Goal: Information Seeking & Learning: Learn about a topic

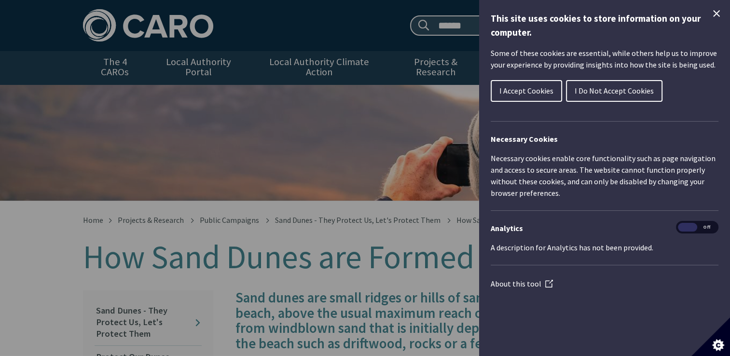
click at [516, 97] on button "I Accept Cookies" at bounding box center [526, 91] width 71 height 22
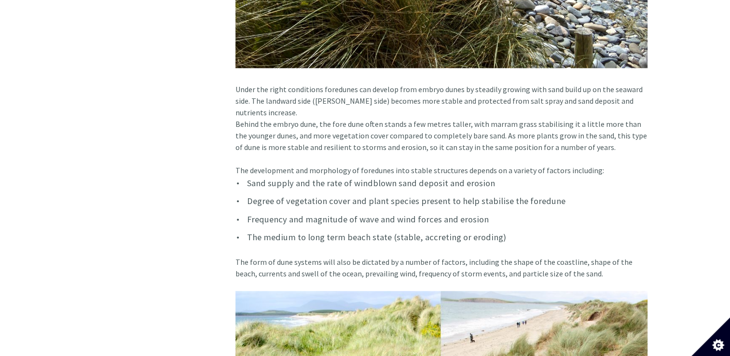
scroll to position [1123, 0]
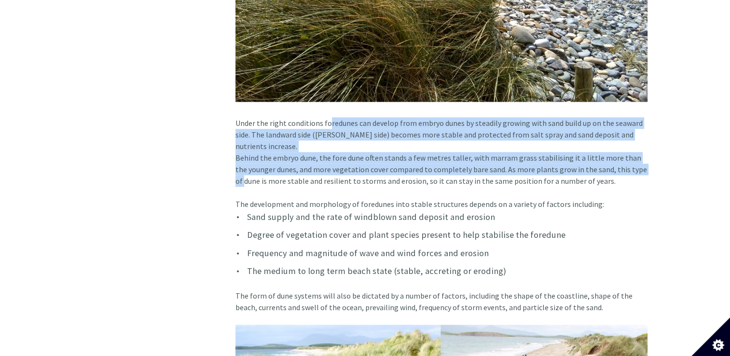
drag, startPoint x: 323, startPoint y: 113, endPoint x: 639, endPoint y: 148, distance: 318.3
click at [639, 148] on article "Sand dunes are small ridges or hills of sand found at the top of a beach, above…" at bounding box center [438, 344] width 420 height 2352
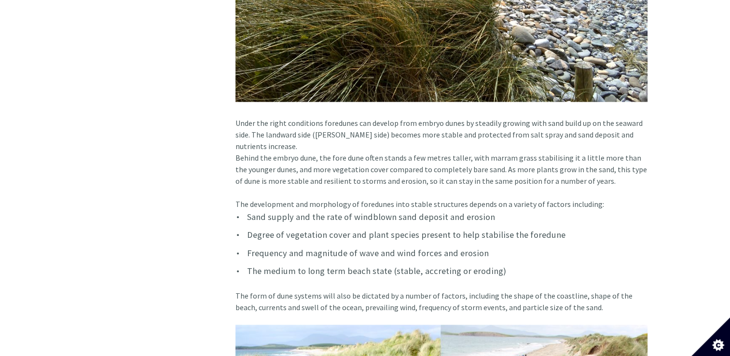
click at [470, 92] on article "Sand dunes are small ridges or hills of sand found at the top of a beach, above…" at bounding box center [438, 344] width 420 height 2352
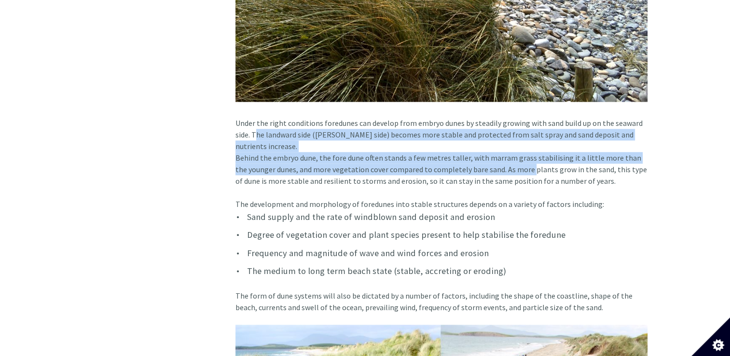
drag, startPoint x: 252, startPoint y: 124, endPoint x: 514, endPoint y: 147, distance: 263.0
click at [514, 147] on article "Sand dunes are small ridges or hills of sand found at the top of a beach, above…" at bounding box center [438, 344] width 420 height 2352
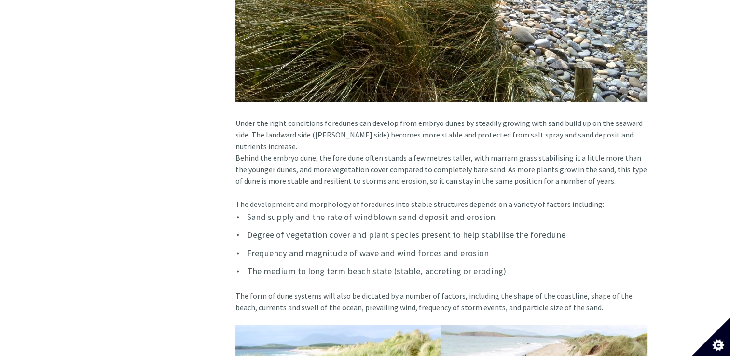
drag, startPoint x: 514, startPoint y: 147, endPoint x: 632, endPoint y: 175, distance: 121.5
click at [632, 175] on article "Sand dunes are small ridges or hills of sand found at the top of a beach, above…" at bounding box center [438, 344] width 420 height 2352
drag, startPoint x: 251, startPoint y: 124, endPoint x: 633, endPoint y: 153, distance: 383.3
click at [633, 153] on article "Sand dunes are small ridges or hills of sand found at the top of a beach, above…" at bounding box center [438, 344] width 420 height 2352
copy article "The landward side (lee side) becomes more stable and protected from salt spray …"
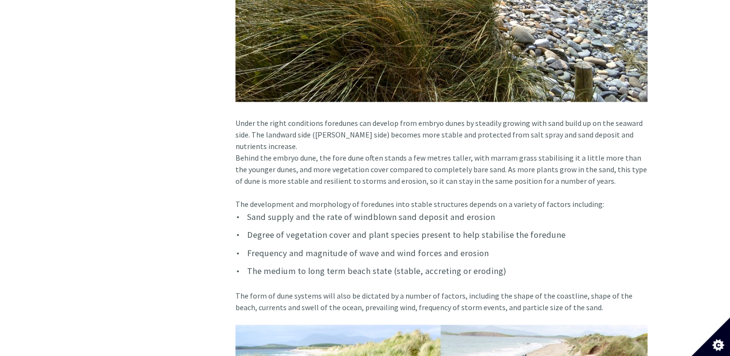
click at [710, 169] on div "Home Projects & Research Public Campaigns Sand Dunes - They Protect Us, Let's P…" at bounding box center [365, 335] width 730 height 2515
drag, startPoint x: 729, startPoint y: 177, endPoint x: 733, endPoint y: 165, distance: 12.7
click at [729, 165] on html "Skip to main content Search site: ****** ****** Contact Menu" at bounding box center [365, 363] width 730 height 2972
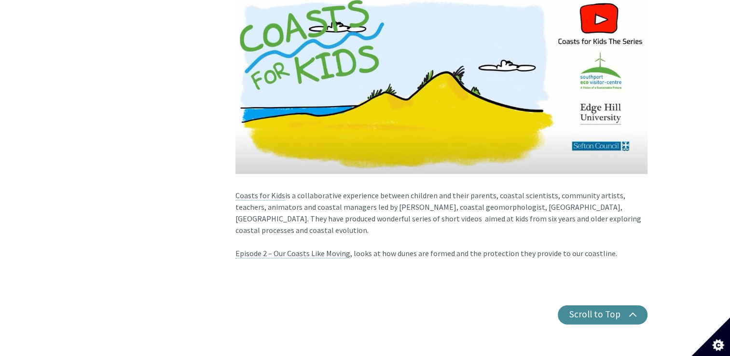
scroll to position [2366, 0]
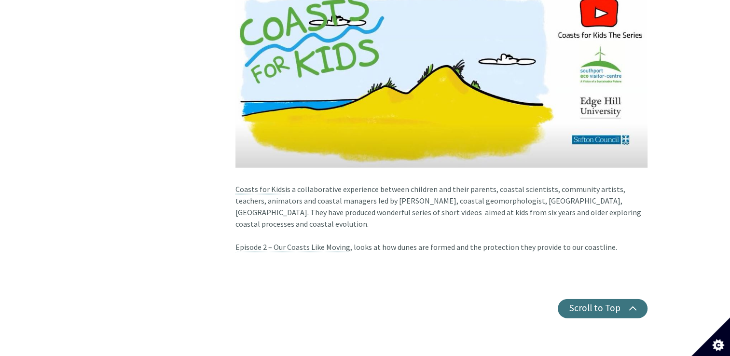
click at [620, 299] on button "Scroll to Top" at bounding box center [603, 308] width 90 height 19
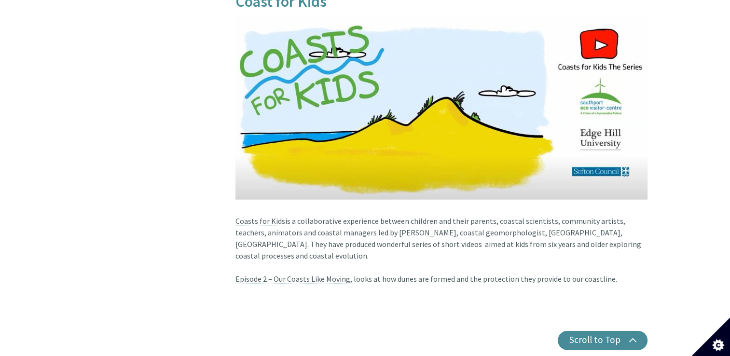
scroll to position [2290, 0]
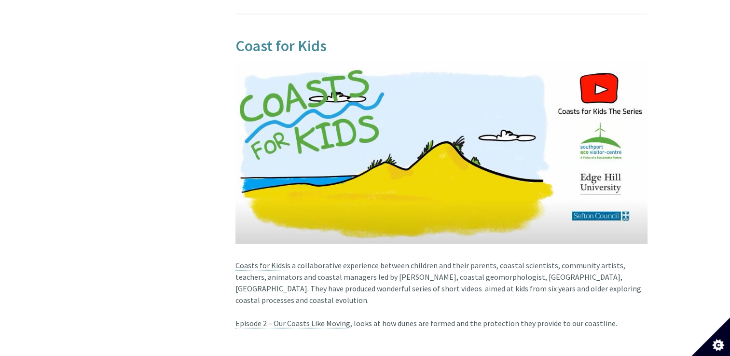
drag, startPoint x: 729, startPoint y: 302, endPoint x: 729, endPoint y: 307, distance: 5.3
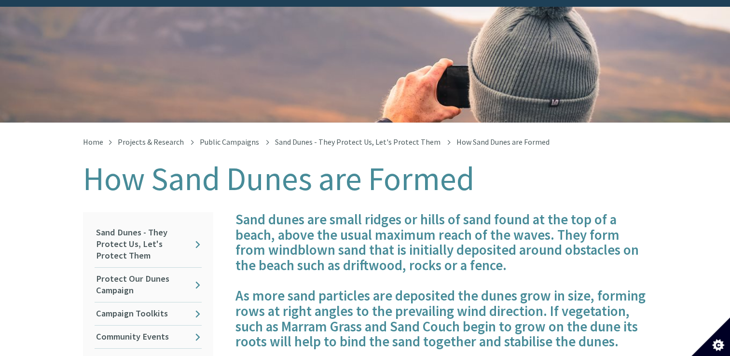
scroll to position [0, 0]
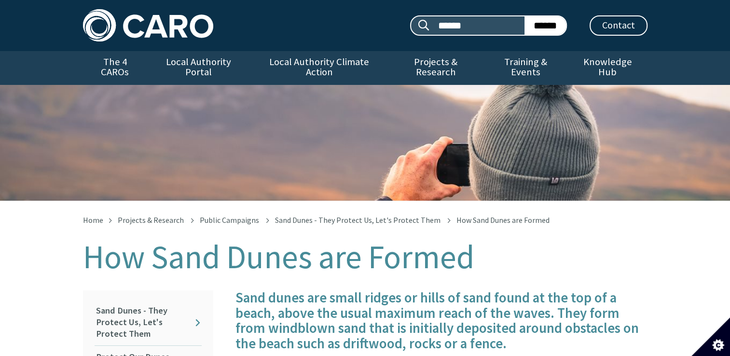
click at [138, 27] on img at bounding box center [148, 25] width 130 height 32
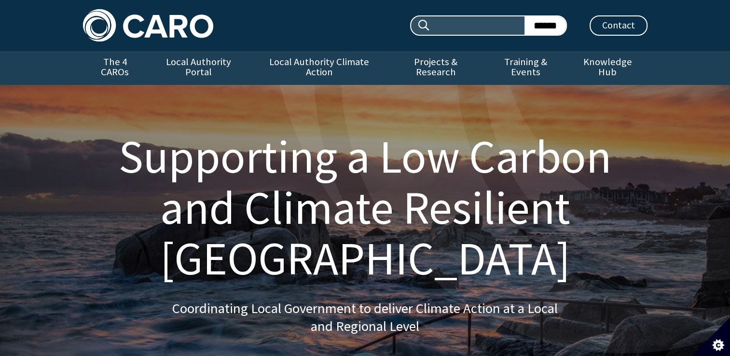
click at [459, 27] on input "Search site:" at bounding box center [477, 25] width 94 height 18
type input "**********"
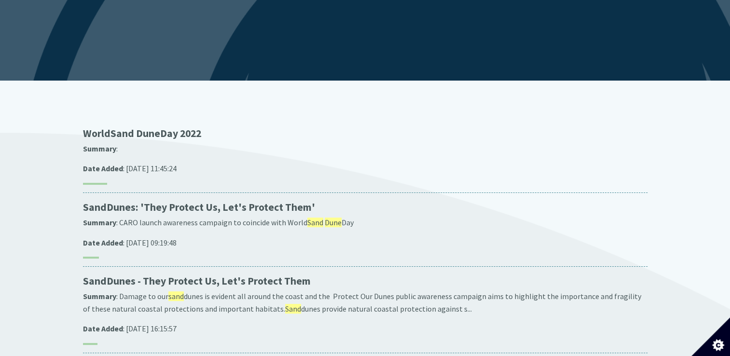
scroll to position [122, 0]
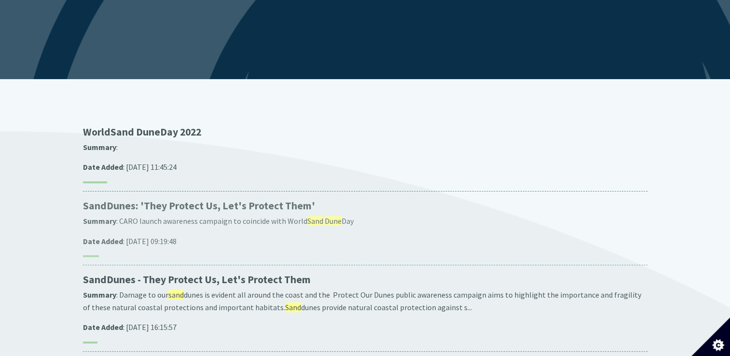
click at [168, 215] on p "Summary : CARO launch awareness campaign to coincide with World Sand Dune Day" at bounding box center [365, 221] width 564 height 13
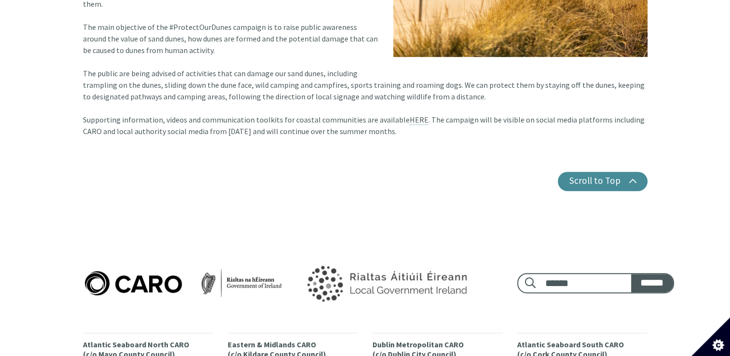
scroll to position [483, 0]
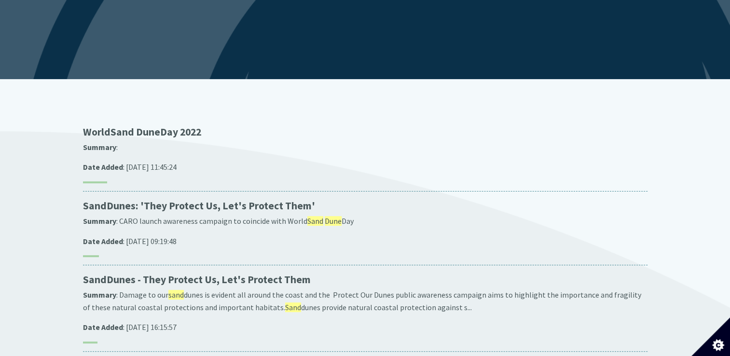
scroll to position [122, 0]
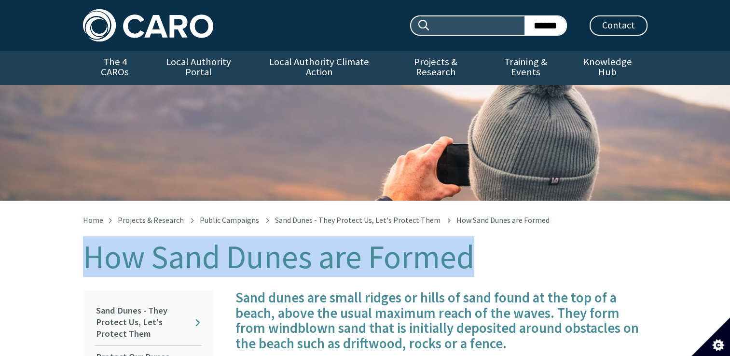
drag, startPoint x: 83, startPoint y: 242, endPoint x: 478, endPoint y: 255, distance: 395.4
click at [478, 255] on h1 "How Sand Dunes are Formed" at bounding box center [365, 257] width 564 height 36
copy h1 "How Sand Dunes are Formed"
click at [204, 26] on img at bounding box center [148, 25] width 130 height 32
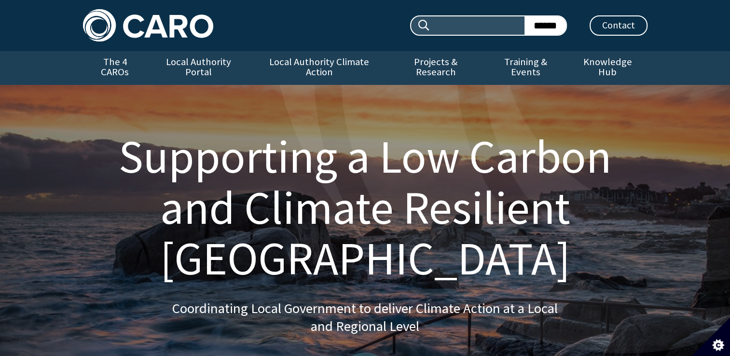
click at [444, 27] on input "Search site:" at bounding box center [477, 25] width 94 height 18
paste input "**********"
type input "**********"
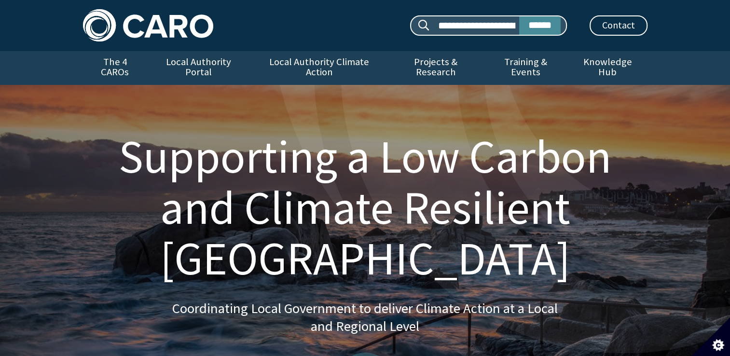
click at [560, 20] on input "******" at bounding box center [539, 25] width 41 height 18
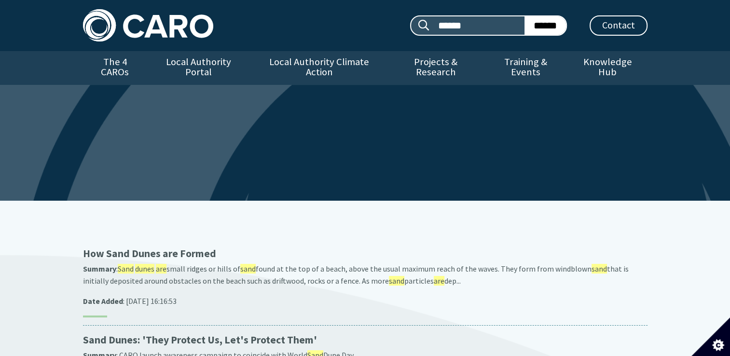
click at [729, 48] on div "Search site: ****** ****** Contact Menu" at bounding box center [365, 25] width 730 height 51
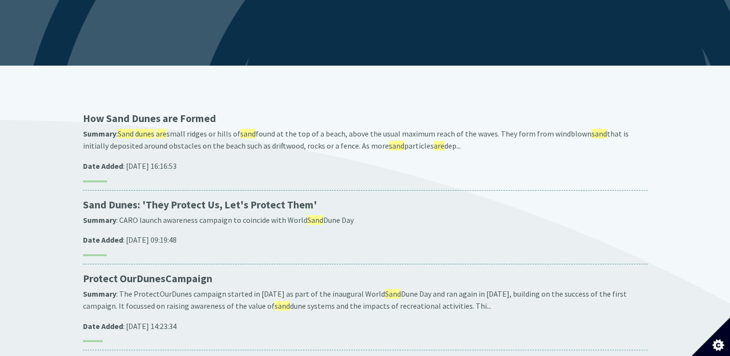
scroll to position [137, 0]
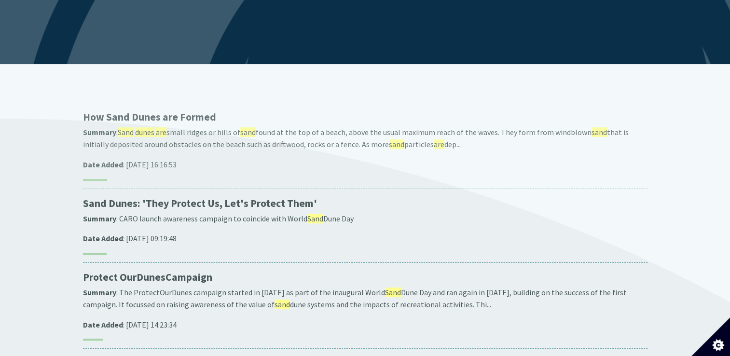
click at [195, 110] on span "Formed" at bounding box center [198, 116] width 36 height 13
